Goal: Information Seeking & Learning: Learn about a topic

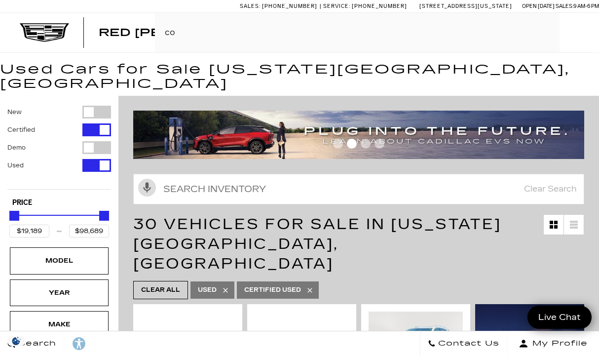
type input "cor"
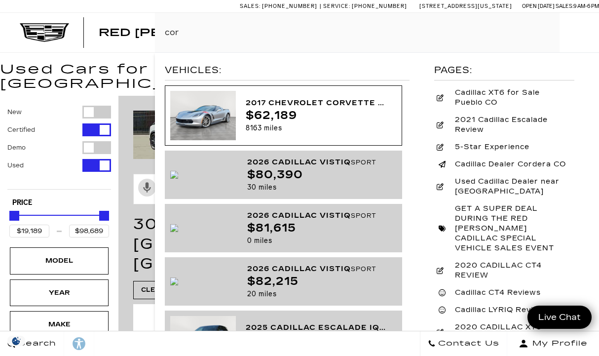
click at [325, 107] on div "2017 Chevrolet Corvette Grand Sport Grand Sport 2LT" at bounding box center [318, 103] width 144 height 13
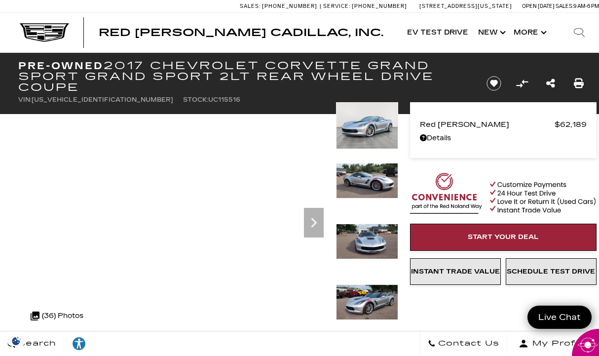
click at [371, 181] on img at bounding box center [367, 181] width 62 height 36
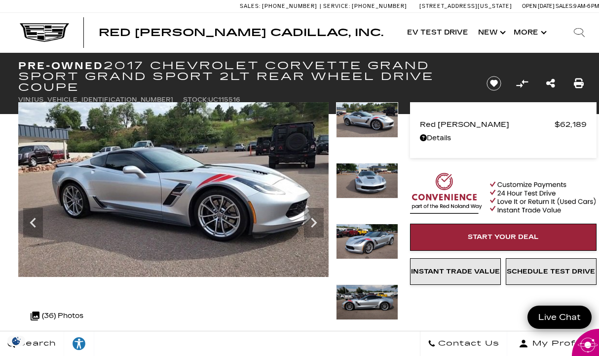
click at [363, 126] on img at bounding box center [367, 120] width 62 height 36
click at [313, 218] on icon "Next" at bounding box center [314, 223] width 20 height 20
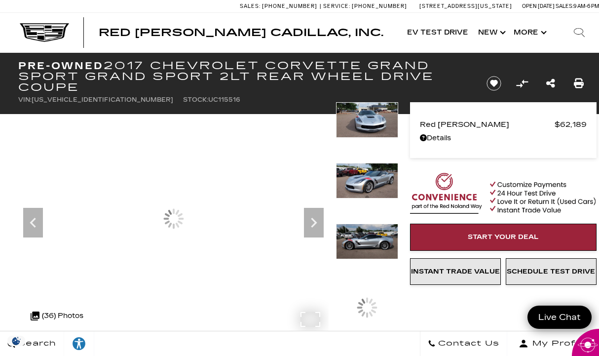
click at [281, 200] on div at bounding box center [173, 218] width 311 height 233
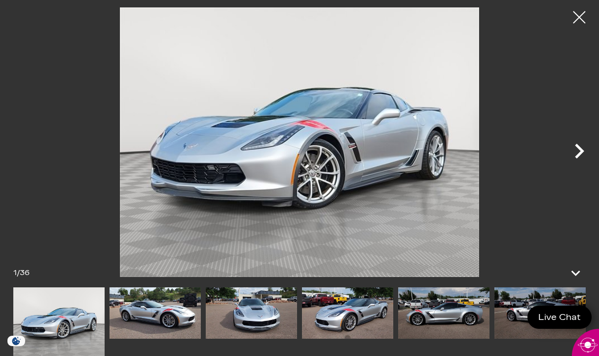
click at [573, 154] on icon "Next" at bounding box center [580, 151] width 30 height 30
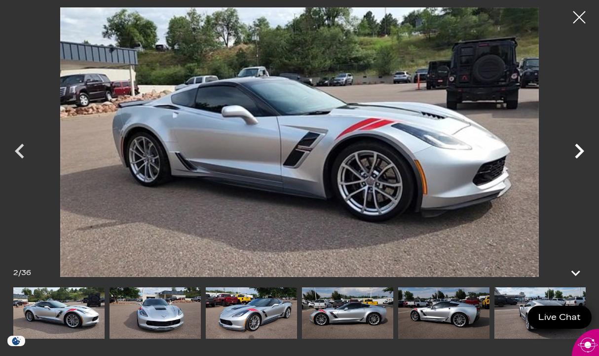
click at [573, 154] on icon "Next" at bounding box center [580, 151] width 30 height 30
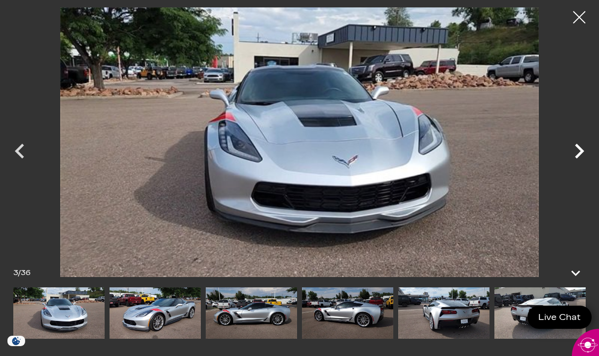
click at [573, 154] on icon "Next" at bounding box center [580, 151] width 30 height 30
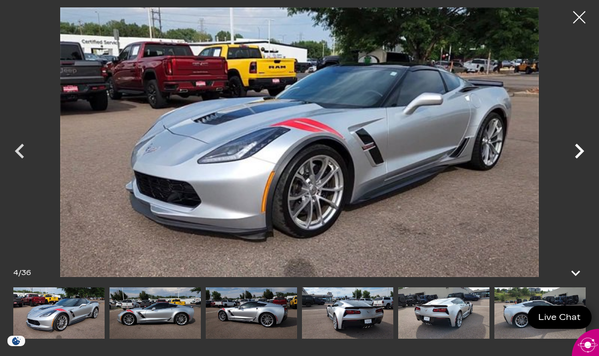
click at [573, 154] on icon "Next" at bounding box center [580, 151] width 30 height 30
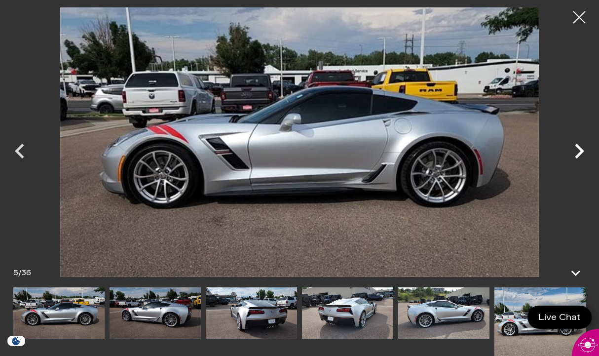
click at [573, 154] on icon "Next" at bounding box center [580, 151] width 30 height 30
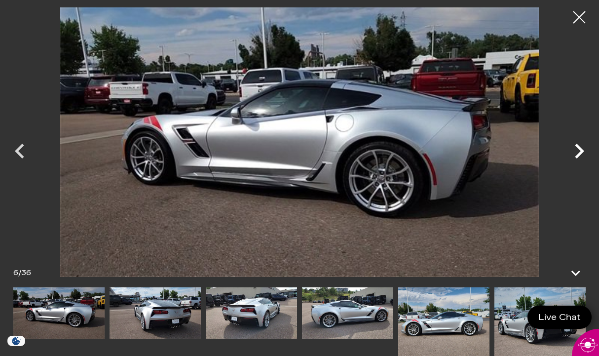
click at [573, 154] on icon "Next" at bounding box center [580, 151] width 30 height 30
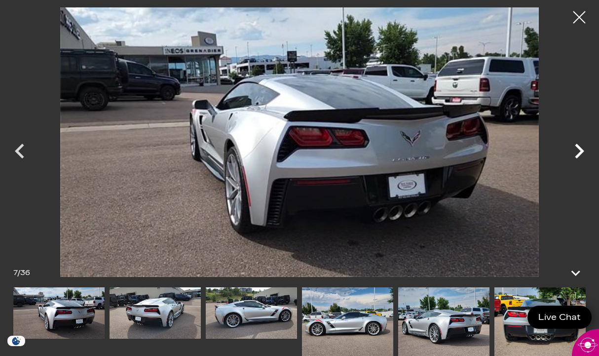
click at [573, 154] on icon "Next" at bounding box center [580, 151] width 30 height 30
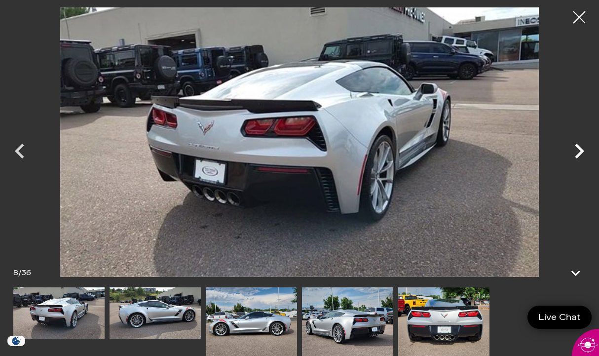
click at [573, 154] on icon "Next" at bounding box center [580, 151] width 30 height 30
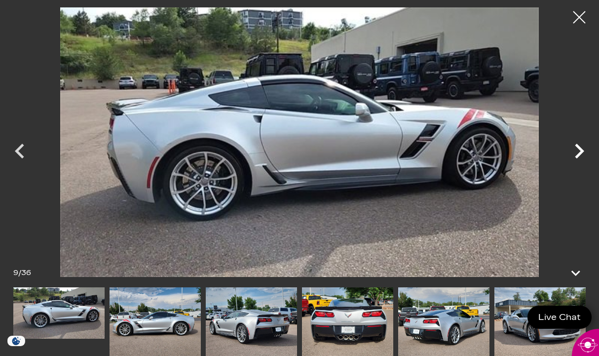
click at [573, 154] on icon "Next" at bounding box center [580, 151] width 30 height 30
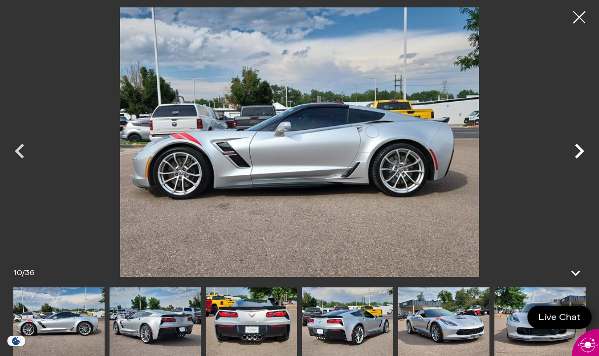
click at [573, 154] on icon "Next" at bounding box center [580, 151] width 30 height 30
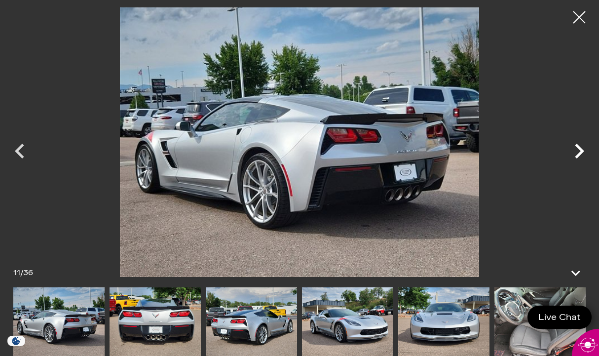
click at [573, 154] on icon "Next" at bounding box center [580, 151] width 30 height 30
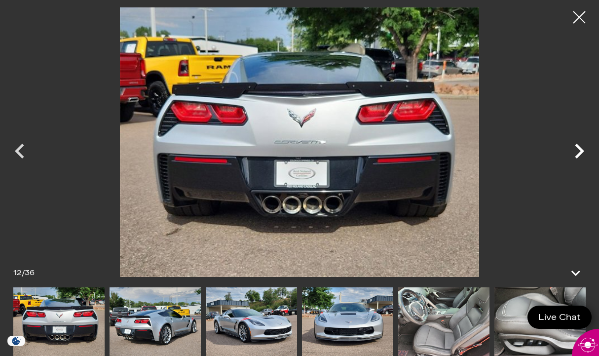
click at [573, 154] on icon "Next" at bounding box center [580, 151] width 30 height 30
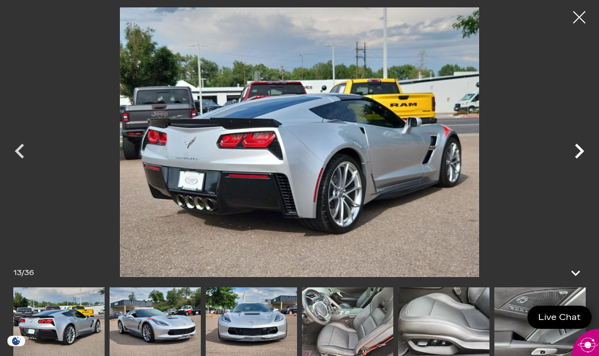
click at [573, 154] on icon "Next" at bounding box center [580, 151] width 30 height 30
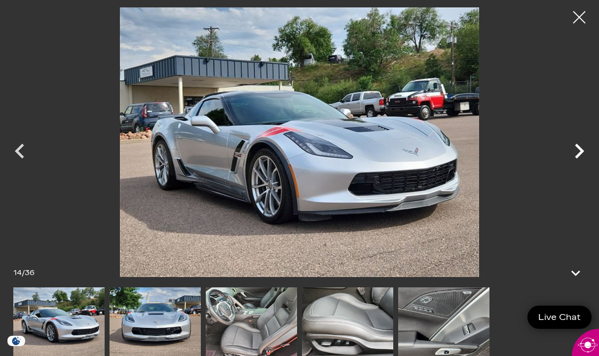
click at [573, 154] on icon "Next" at bounding box center [580, 151] width 30 height 30
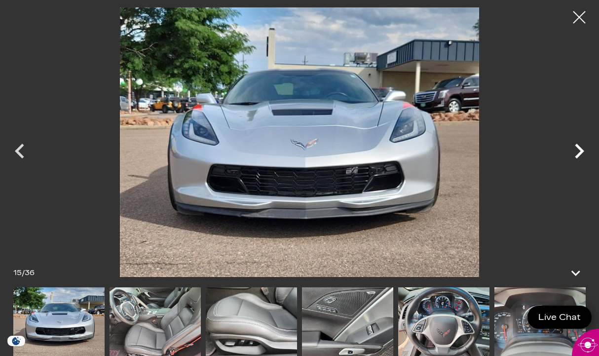
click at [573, 154] on icon "Next" at bounding box center [580, 151] width 30 height 30
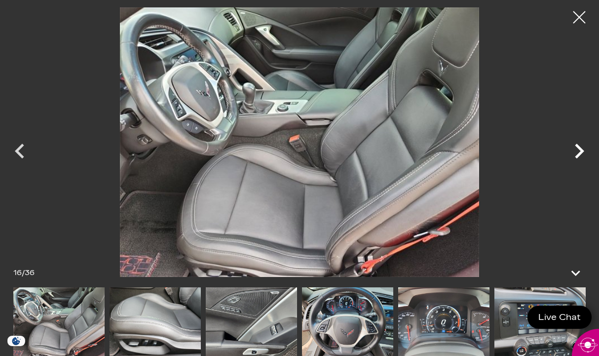
click at [573, 154] on icon "Next" at bounding box center [580, 151] width 30 height 30
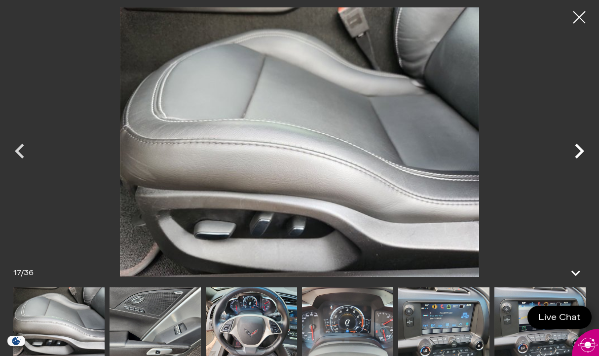
click at [573, 154] on icon "Next" at bounding box center [580, 151] width 30 height 30
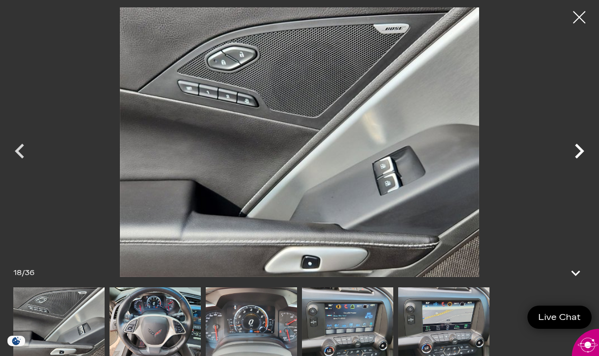
click at [573, 154] on icon "Next" at bounding box center [580, 151] width 30 height 30
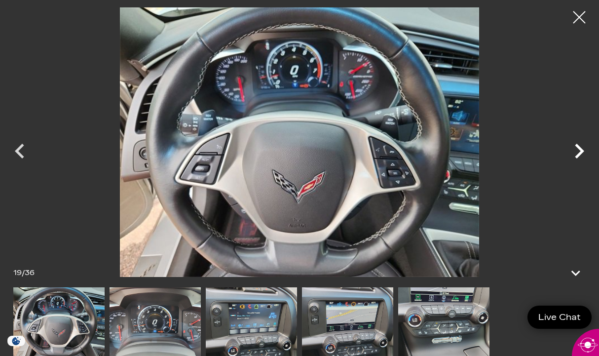
click at [573, 154] on icon "Next" at bounding box center [580, 151] width 30 height 30
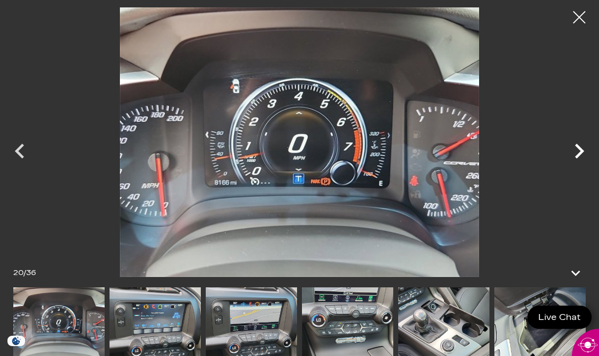
click at [573, 154] on icon "Next" at bounding box center [580, 151] width 30 height 30
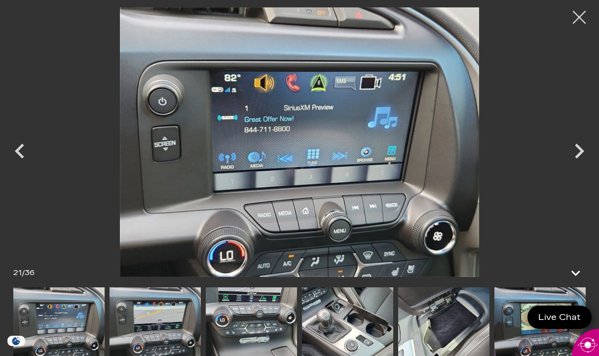
click at [575, 27] on div at bounding box center [580, 17] width 26 height 26
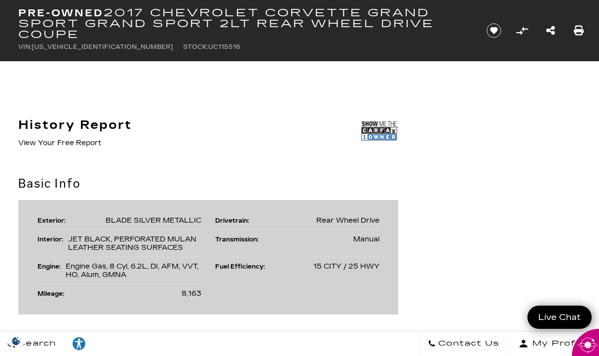
scroll to position [506, 0]
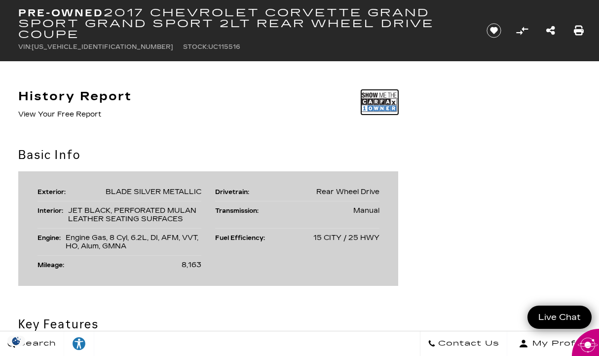
click at [382, 96] on img at bounding box center [379, 102] width 37 height 25
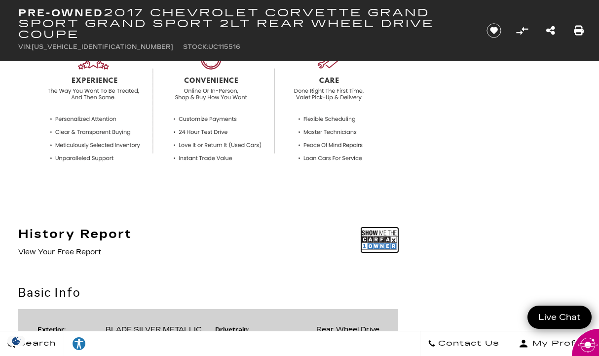
scroll to position [0, 0]
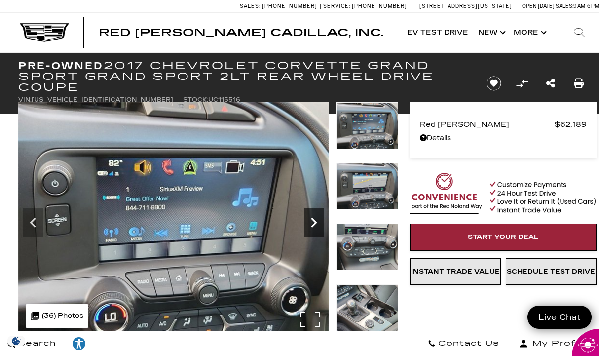
click at [313, 220] on icon "Next" at bounding box center [314, 223] width 6 height 10
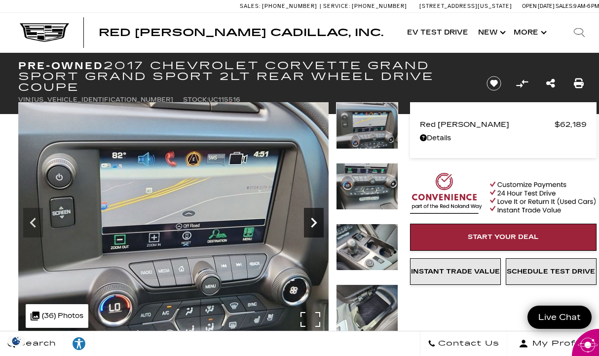
click at [313, 220] on icon "Next" at bounding box center [314, 223] width 6 height 10
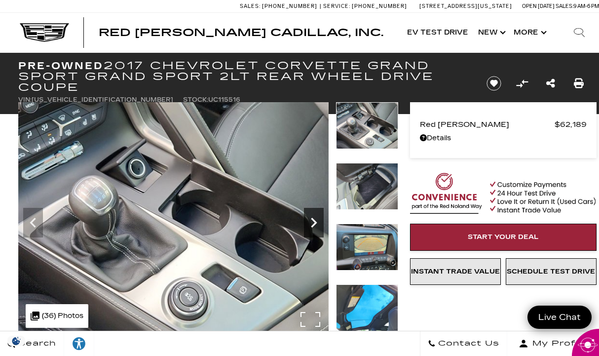
click at [313, 220] on icon "Next" at bounding box center [314, 223] width 6 height 10
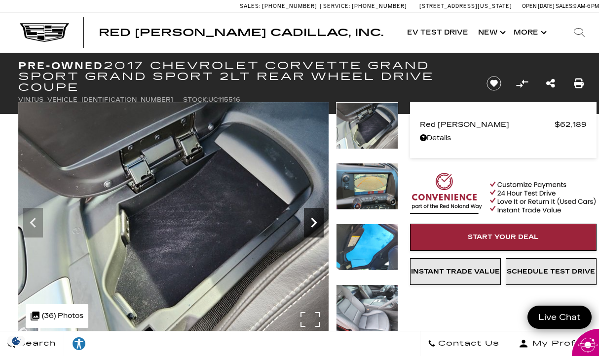
click at [313, 220] on icon "Next" at bounding box center [314, 223] width 6 height 10
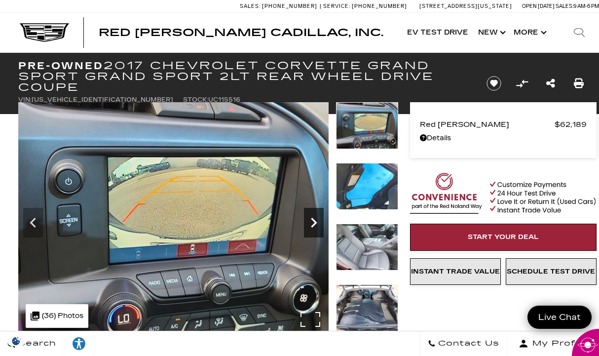
click at [313, 220] on icon "Next" at bounding box center [314, 223] width 6 height 10
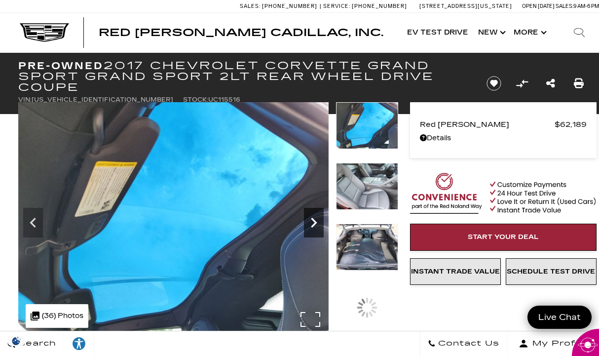
click at [313, 220] on icon "Next" at bounding box center [314, 223] width 6 height 10
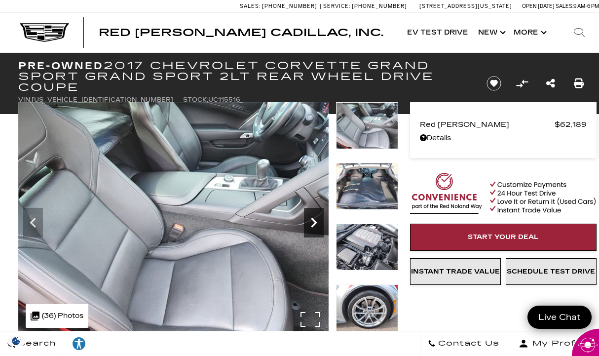
click at [313, 220] on icon "Next" at bounding box center [314, 223] width 6 height 10
